Goal: Task Accomplishment & Management: Use online tool/utility

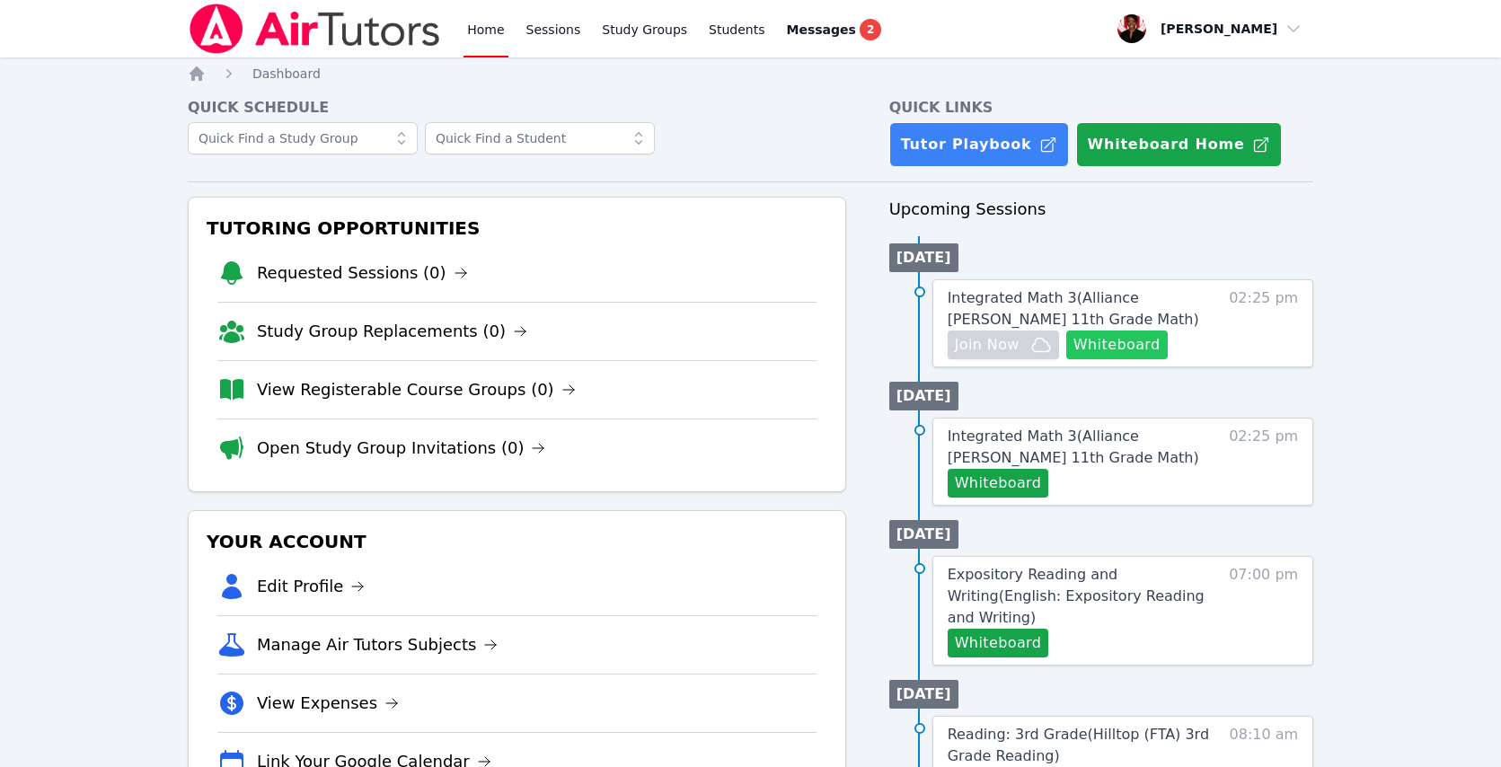
click at [1092, 352] on button "Whiteboard" at bounding box center [1116, 344] width 101 height 29
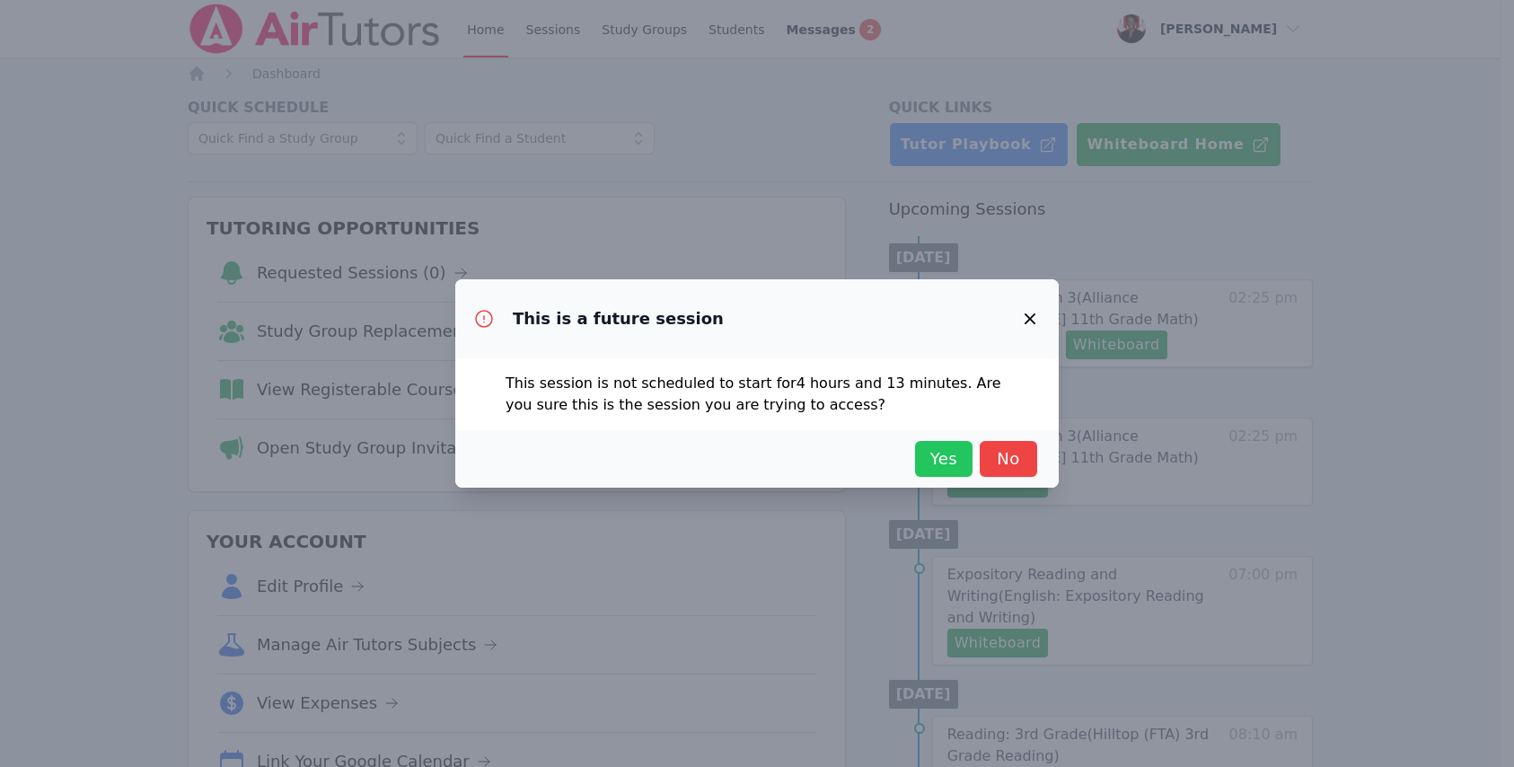
click at [926, 454] on span "Yes" at bounding box center [944, 458] width 40 height 25
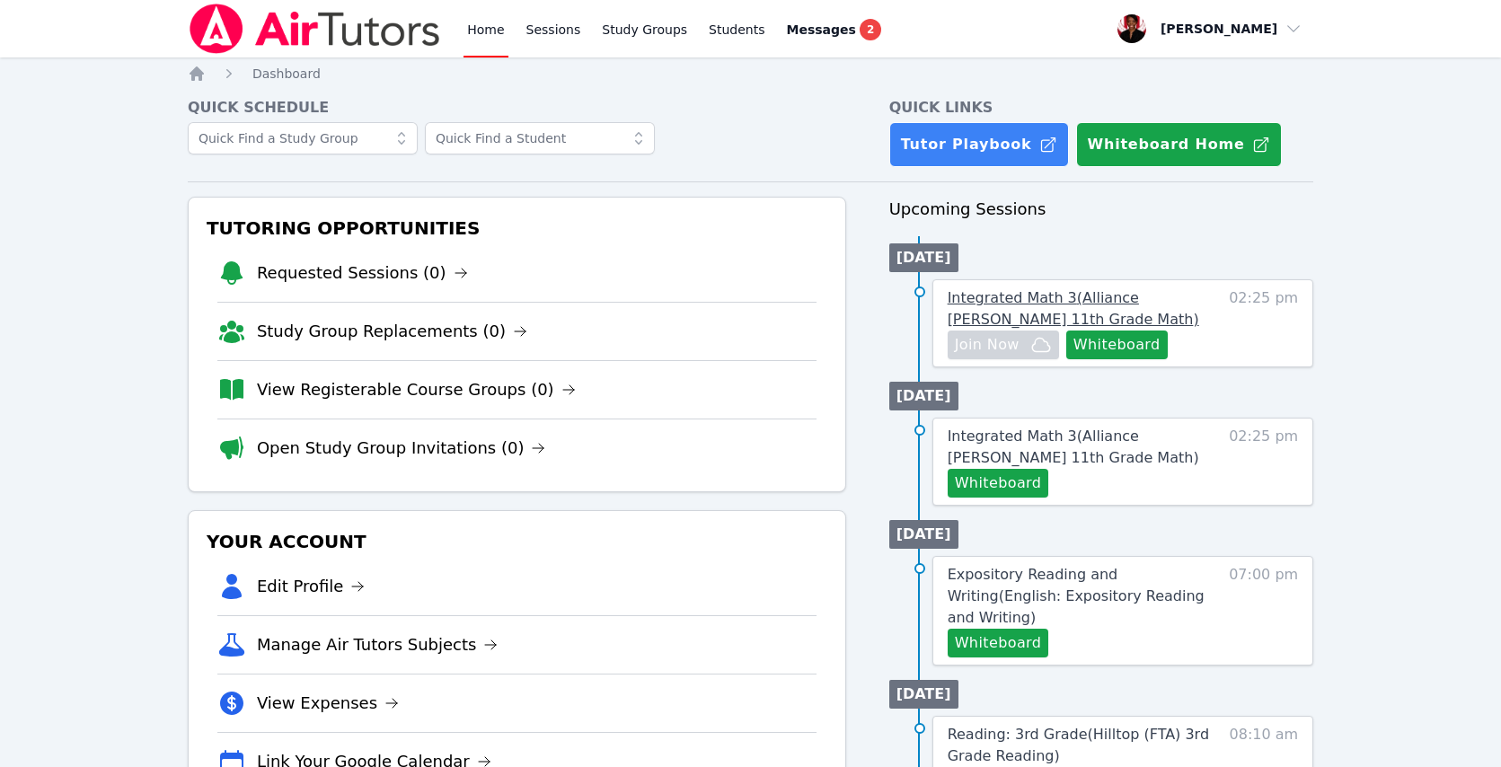
click at [1018, 309] on link "Integrated Math 3 ( Alliance [PERSON_NAME] 11th Grade Math )" at bounding box center [1078, 308] width 263 height 43
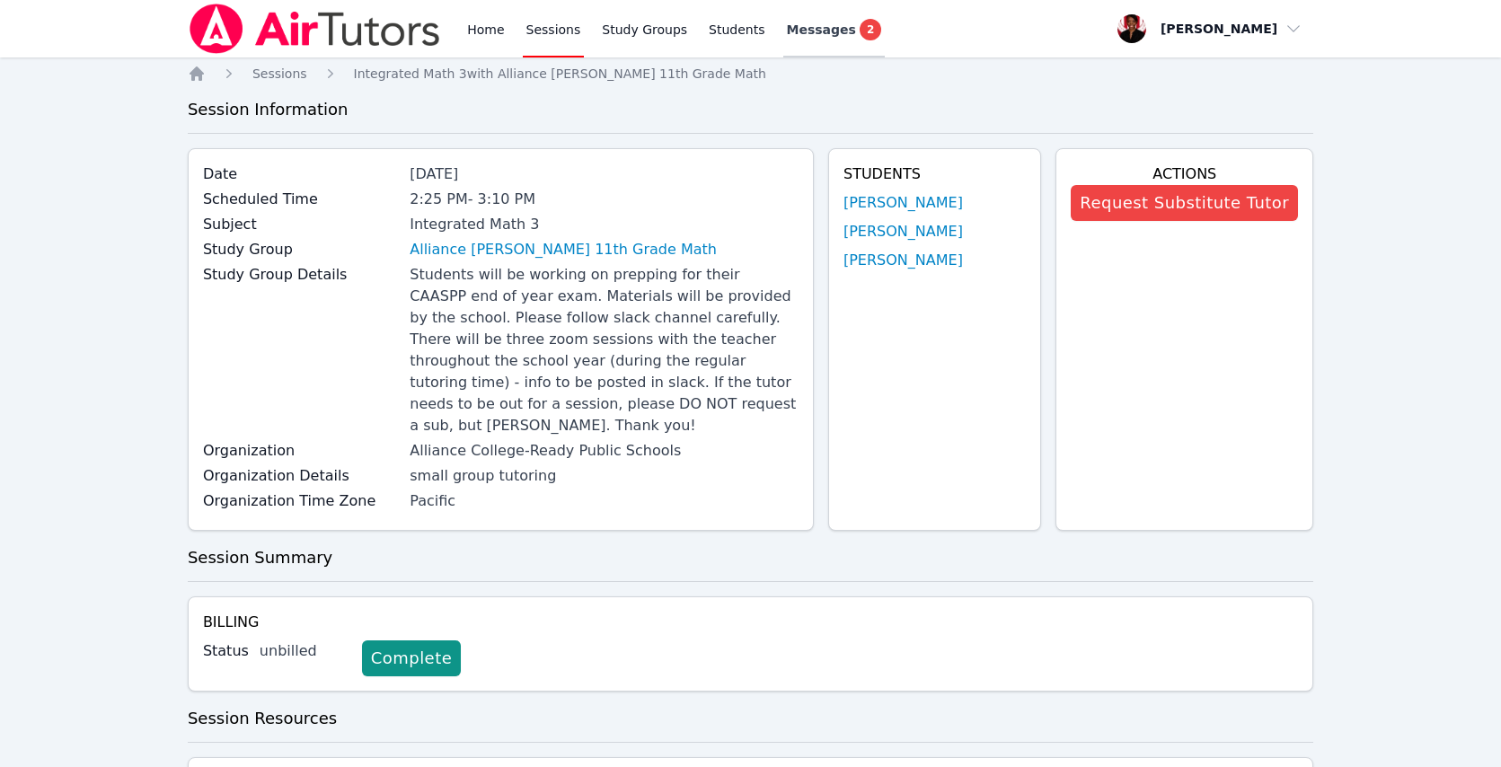
click at [804, 22] on span "Messages" at bounding box center [821, 30] width 69 height 18
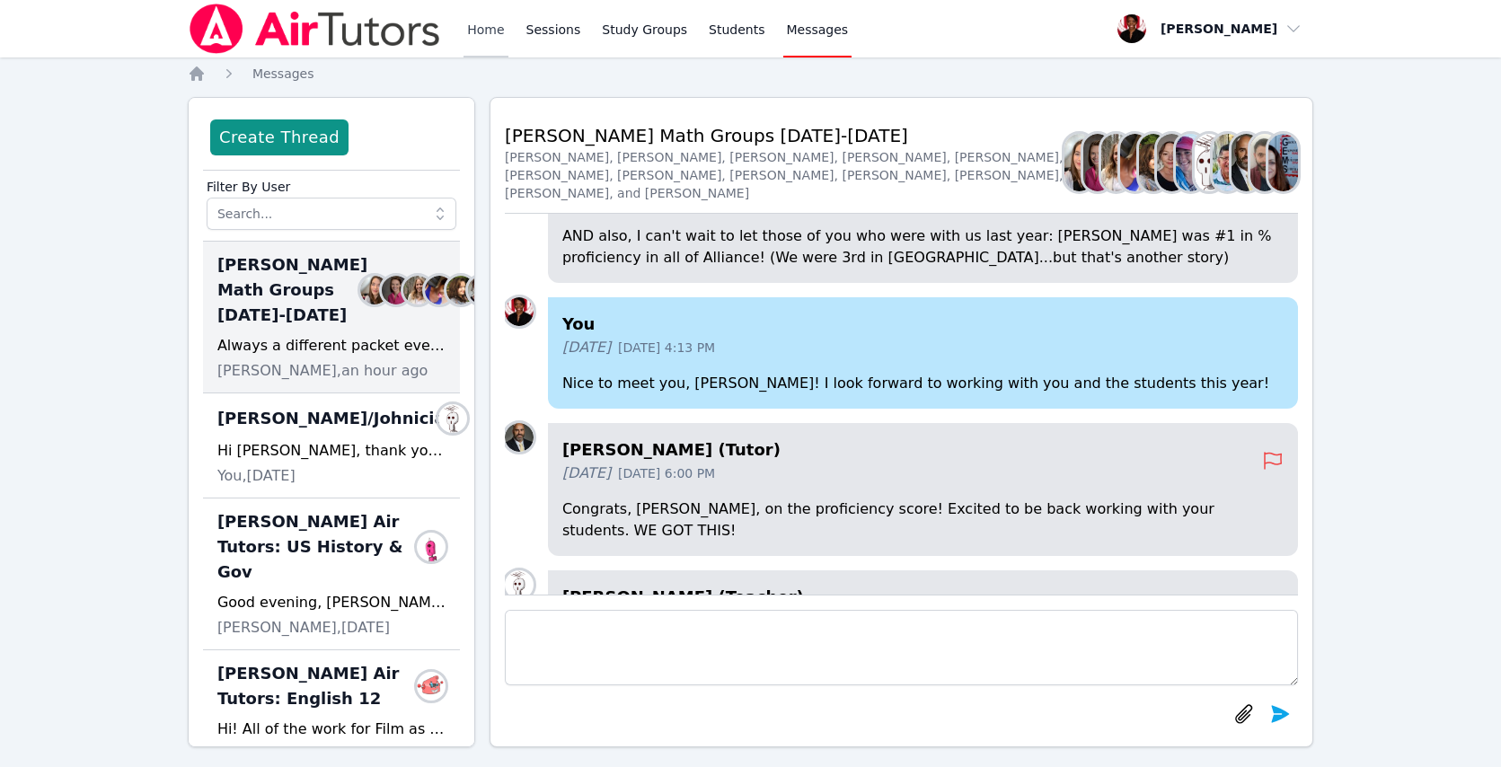
click at [472, 18] on link "Home" at bounding box center [485, 28] width 44 height 57
